Goal: Find specific page/section: Find specific page/section

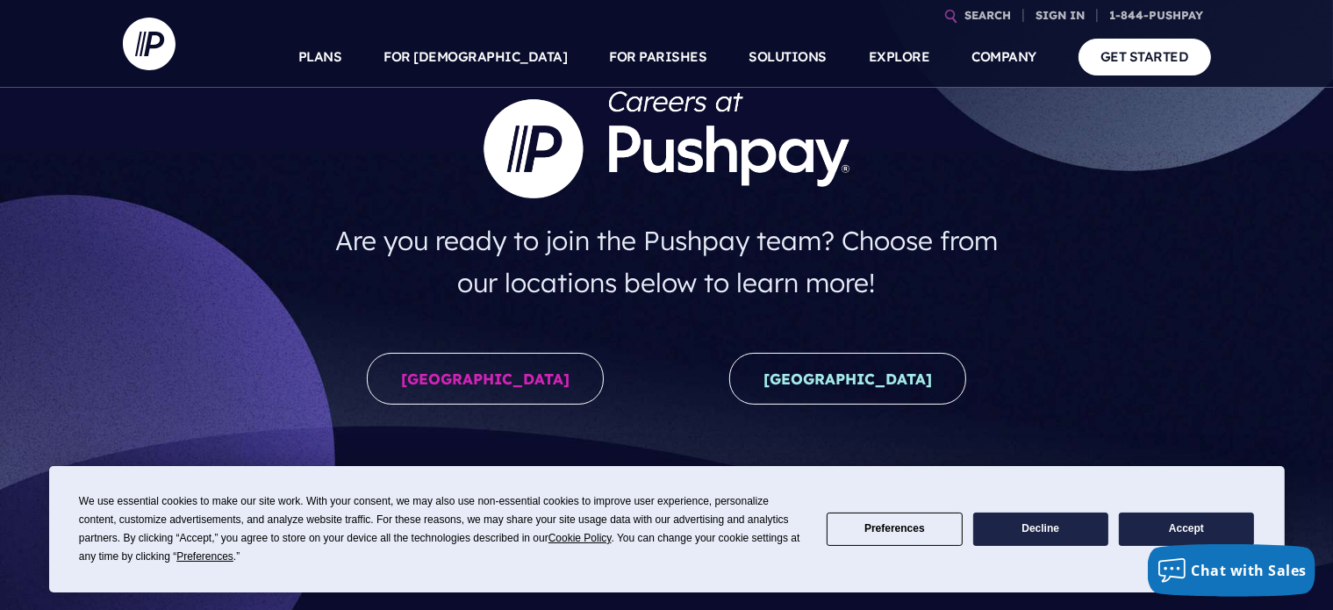
scroll to position [175, 0]
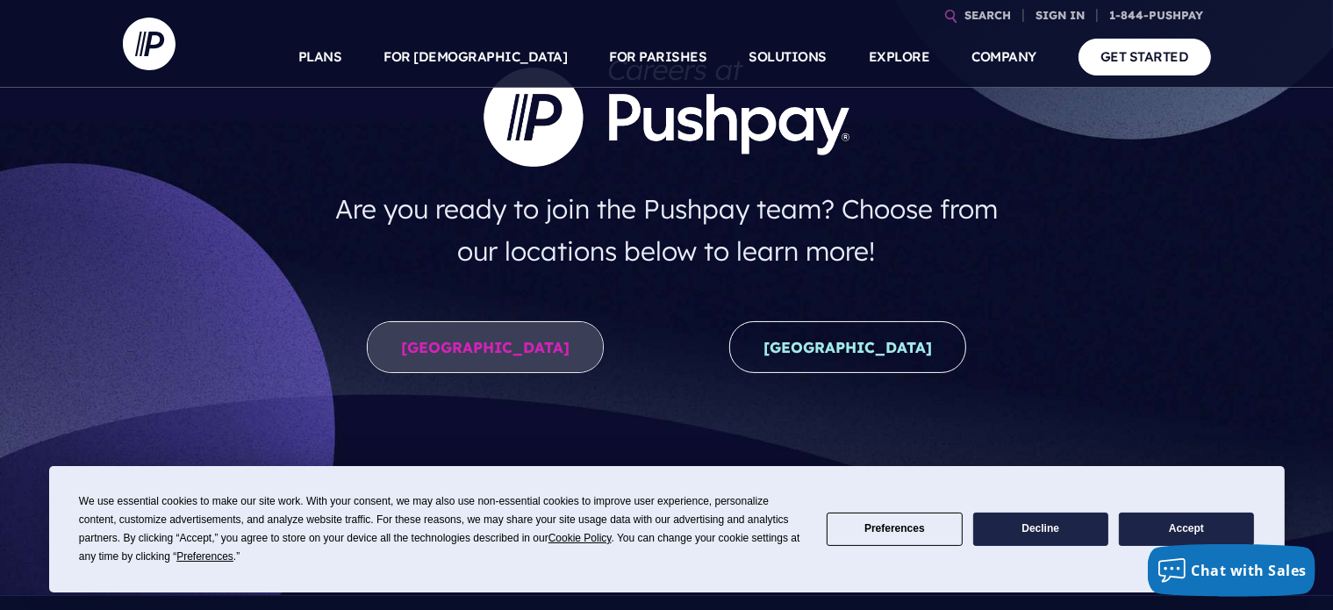
click at [463, 346] on link "United States" at bounding box center [485, 347] width 237 height 52
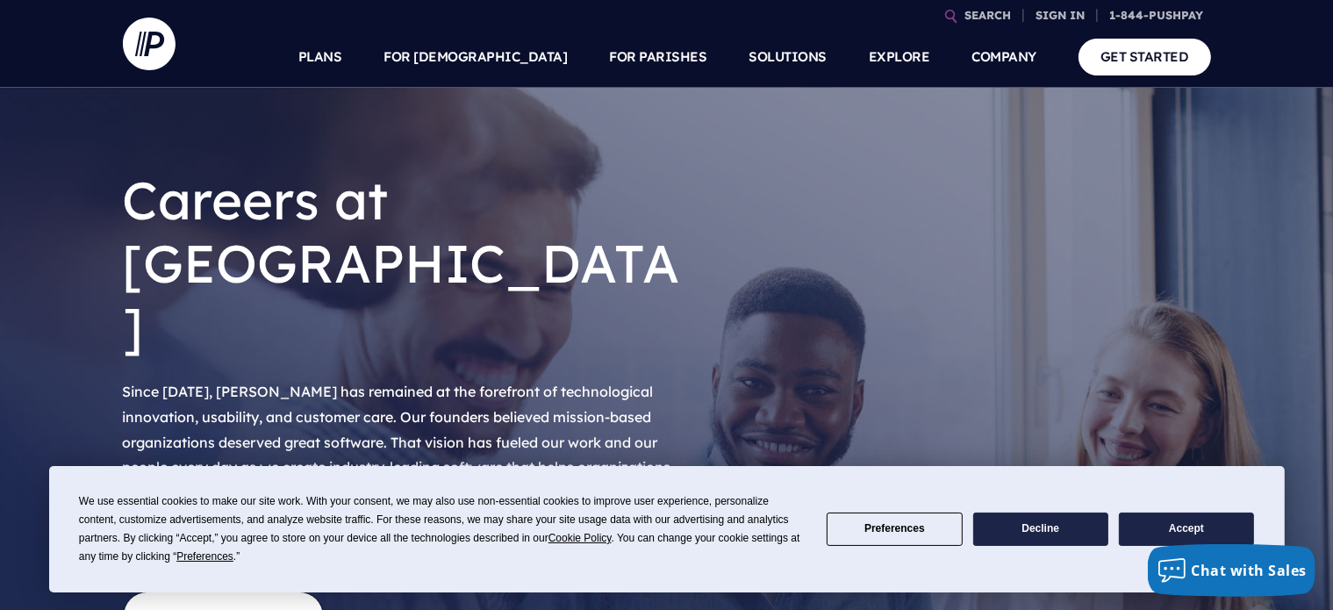
click at [1037, 527] on button "Decline" at bounding box center [1040, 529] width 135 height 34
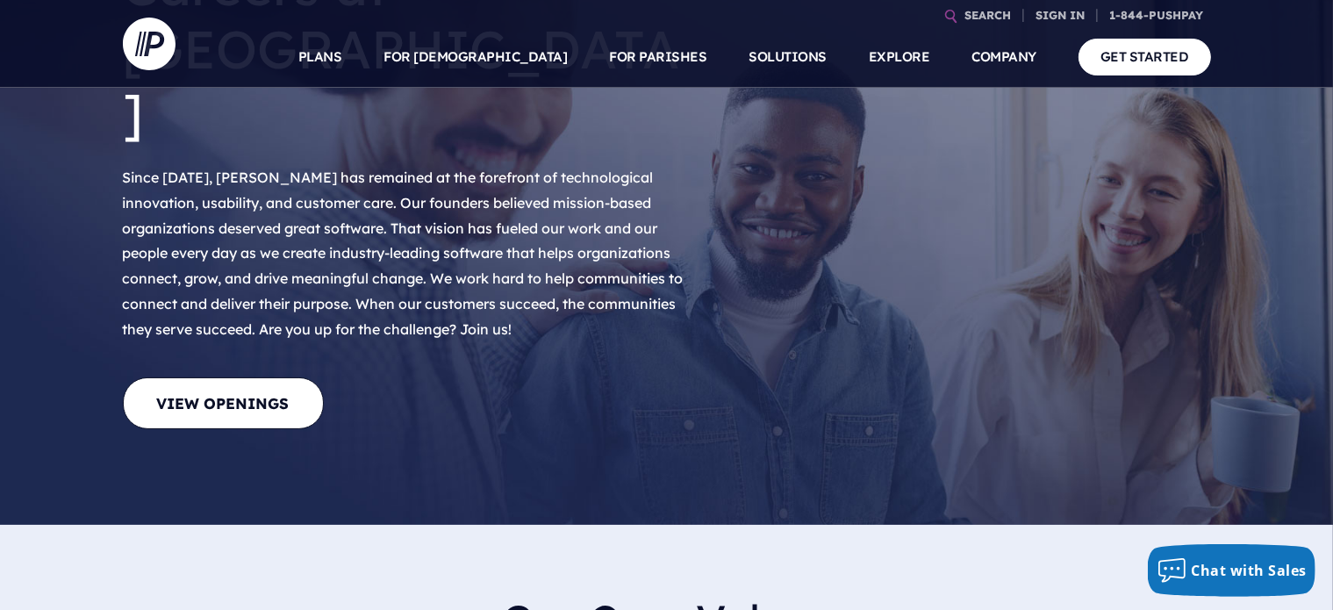
scroll to position [263, 0]
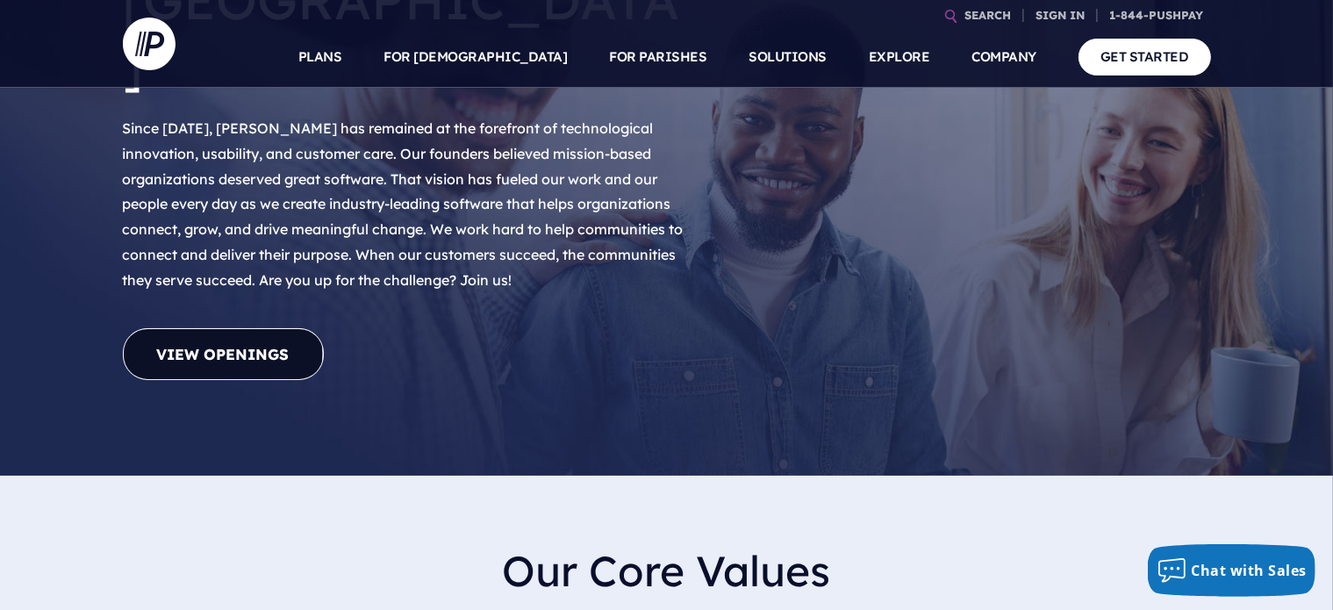
click at [213, 328] on link "View Openings" at bounding box center [223, 354] width 201 height 52
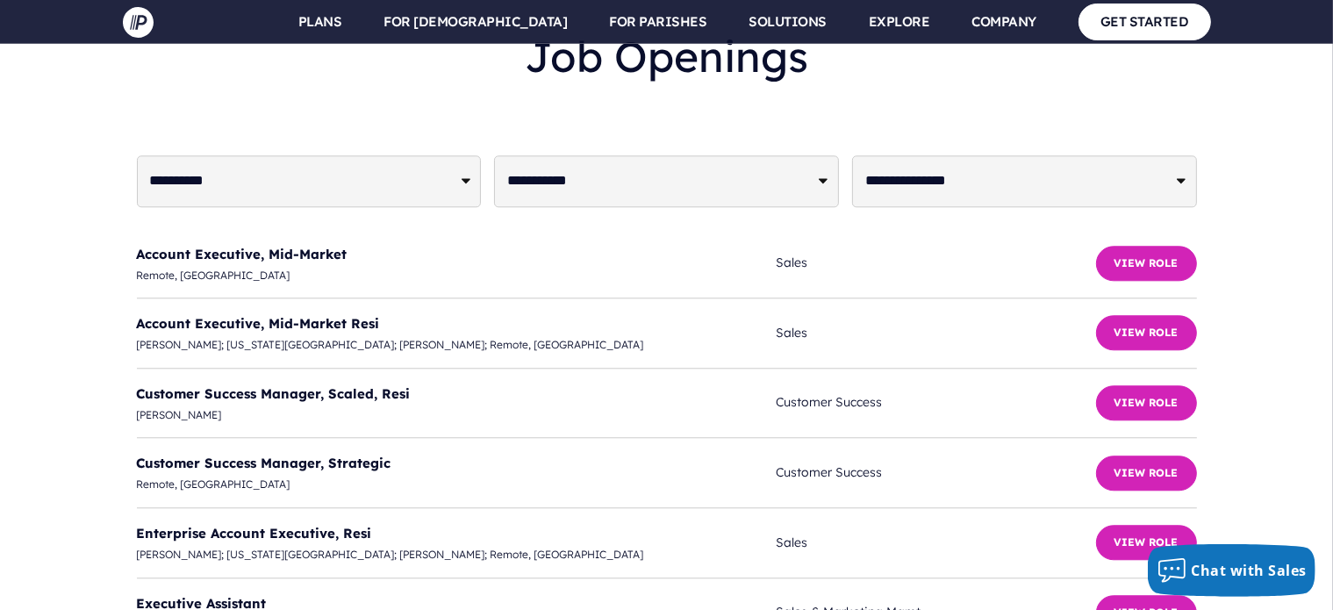
scroll to position [4338, 0]
